Goal: Task Accomplishment & Management: Manage account settings

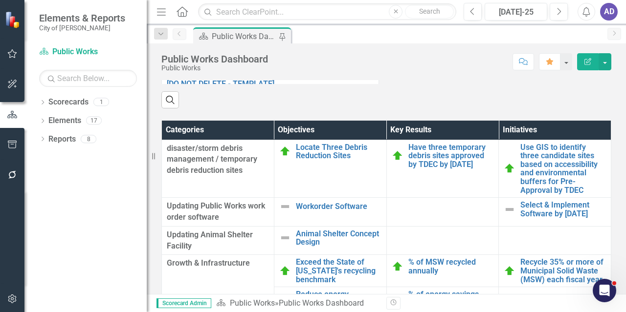
scroll to position [926, 0]
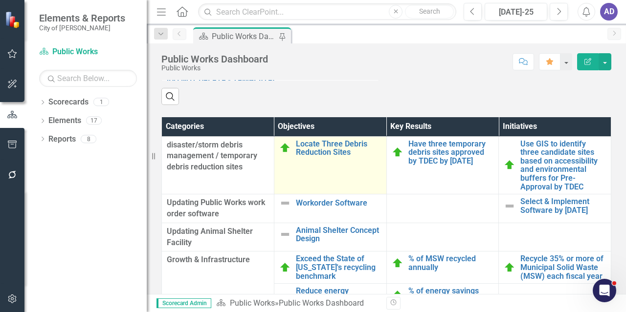
click at [330, 176] on td "Locate Three Debris Reduction Sites Edit Edit Objective Link Open Element" at bounding box center [330, 165] width 112 height 58
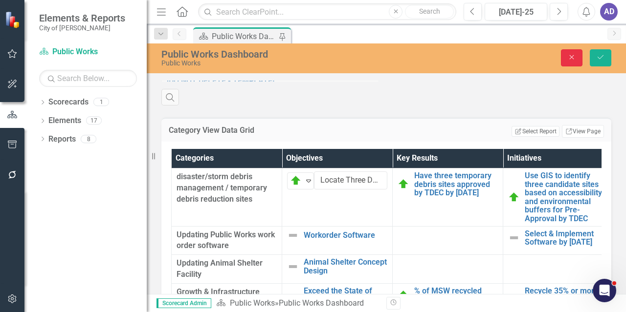
click at [576, 58] on icon "Close" at bounding box center [571, 57] width 9 height 7
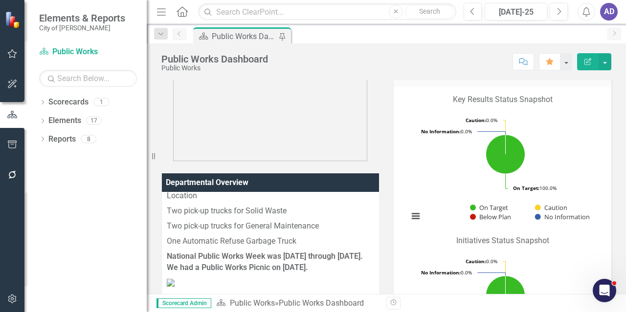
scroll to position [240, 0]
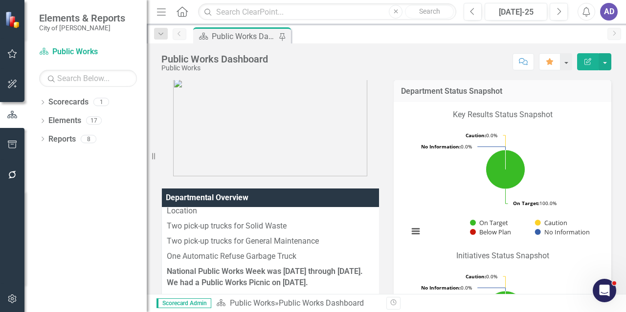
click at [611, 12] on div "AD" at bounding box center [609, 12] width 18 height 18
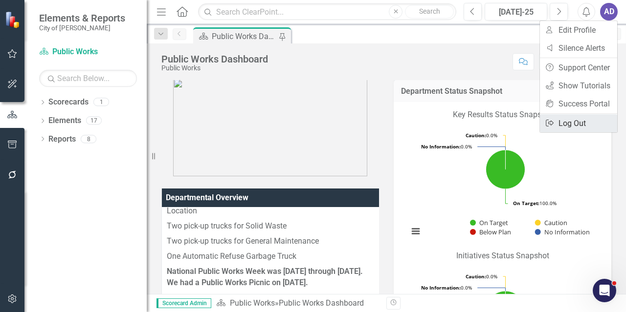
click at [580, 128] on link "Logout Log Out" at bounding box center [578, 123] width 77 height 18
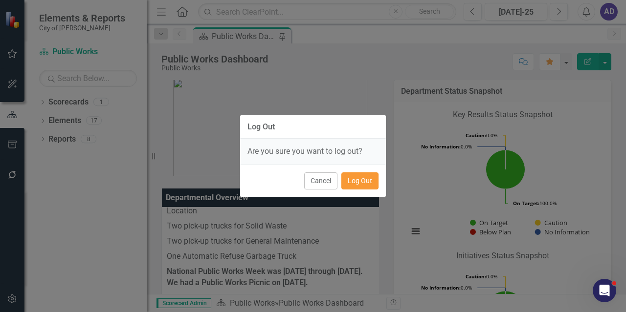
click at [360, 178] on button "Log Out" at bounding box center [359, 181] width 37 height 17
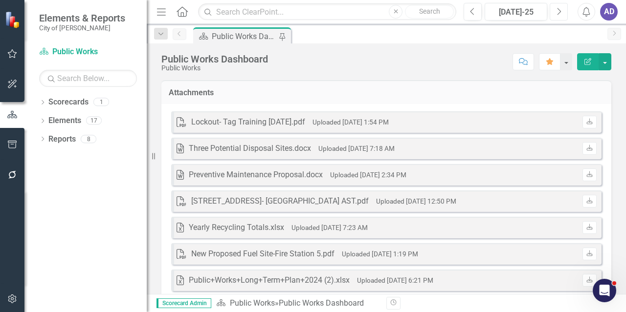
click at [562, 11] on button "Next" at bounding box center [559, 12] width 18 height 18
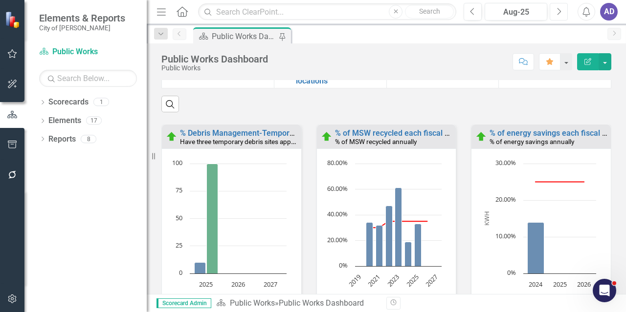
scroll to position [1373, 0]
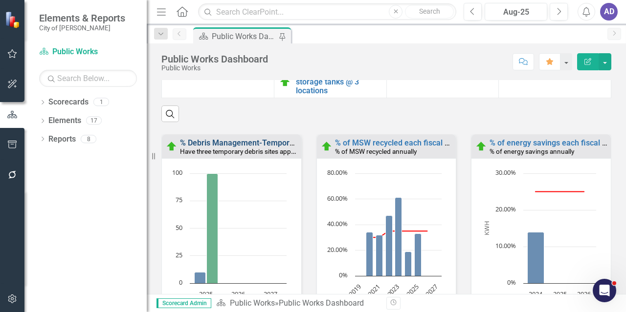
click at [220, 148] on link "% Debris Management-Temporary Debris Reduction Sites" at bounding box center [281, 142] width 202 height 9
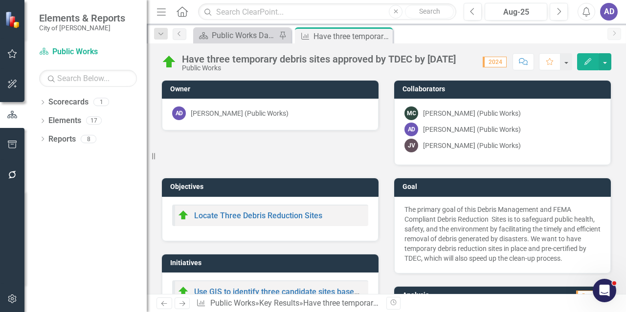
click at [545, 126] on div "AD Aaron Davidson (Public Works)" at bounding box center [502, 130] width 196 height 14
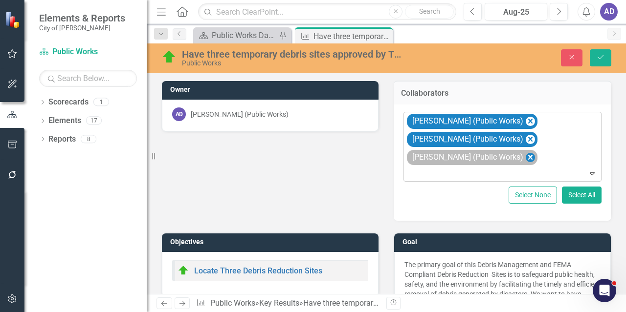
click at [529, 160] on icon "Remove Jessica Vaughan (Public Works)" at bounding box center [530, 158] width 9 height 12
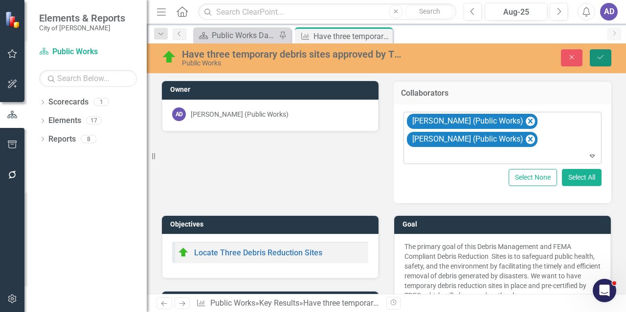
click at [600, 59] on icon "Save" at bounding box center [600, 57] width 9 height 7
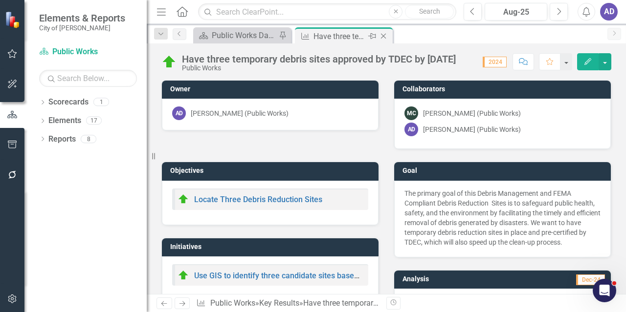
click at [384, 36] on icon "Close" at bounding box center [383, 36] width 10 height 8
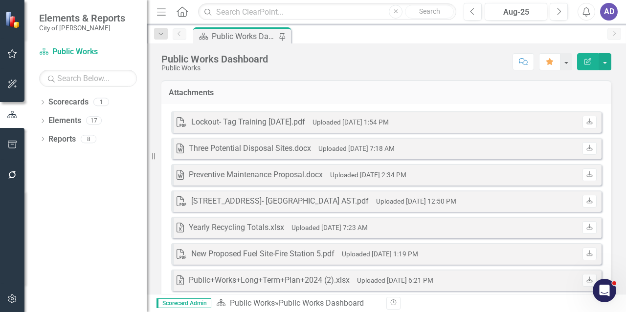
click at [604, 12] on div "AD" at bounding box center [609, 12] width 18 height 18
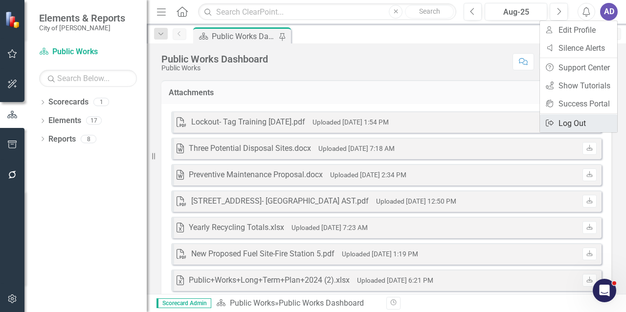
click at [567, 122] on link "Logout Log Out" at bounding box center [578, 123] width 77 height 18
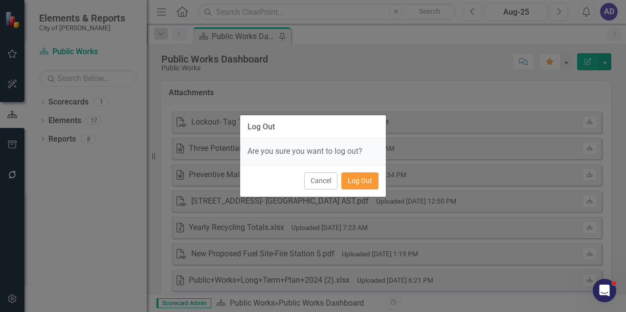
click at [366, 180] on button "Log Out" at bounding box center [359, 181] width 37 height 17
